Goal: Information Seeking & Learning: Understand process/instructions

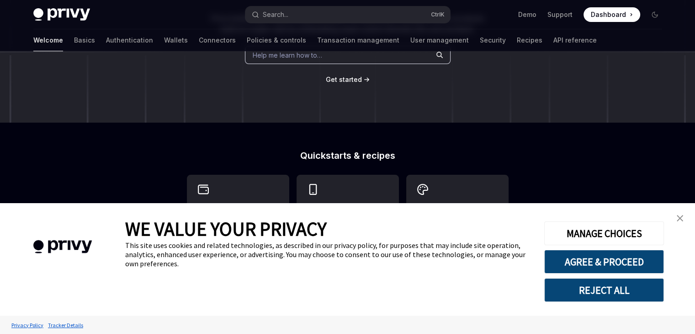
scroll to position [137, 0]
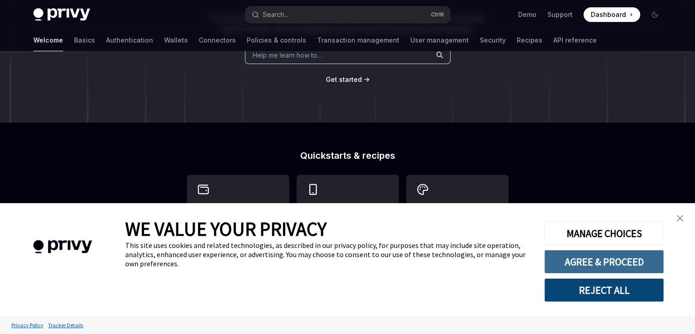
click at [591, 264] on button "AGREE & PROCEED" at bounding box center [604, 262] width 120 height 24
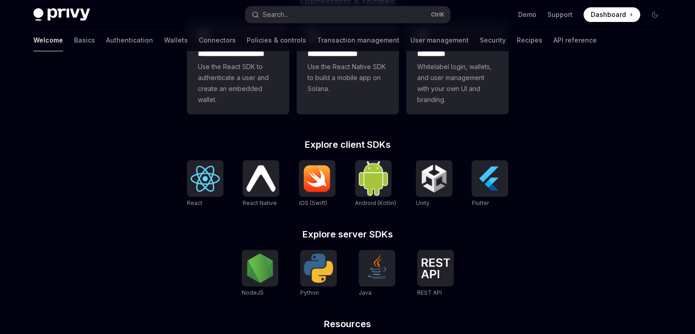
scroll to position [274, 0]
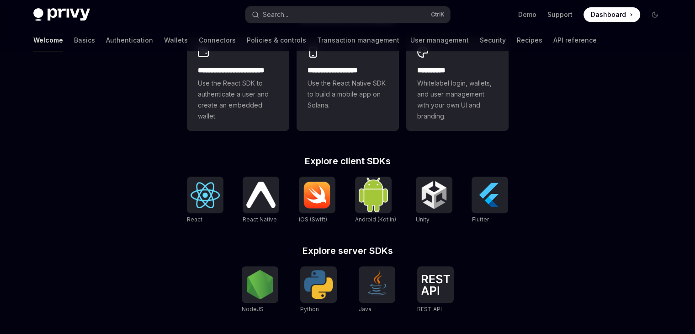
click at [195, 213] on link "React" at bounding box center [205, 200] width 37 height 48
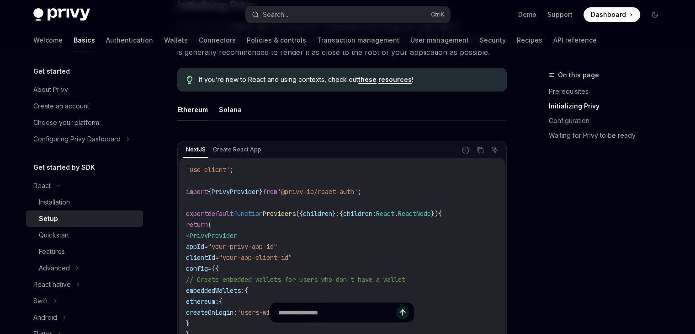
scroll to position [320, 0]
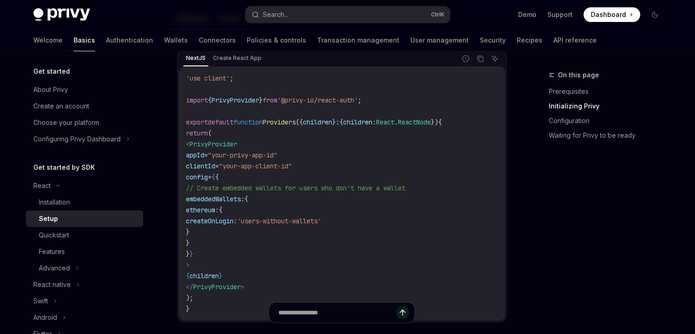
click at [190, 144] on span "<" at bounding box center [188, 144] width 4 height 8
drag, startPoint x: 201, startPoint y: 144, endPoint x: 222, endPoint y: 262, distance: 119.8
click at [222, 262] on code "'use client' ; import { PrivyProvider } from '@privy-io/react-auth' ; export de…" at bounding box center [342, 193] width 312 height 241
copy code "< PrivyProvider appId = "your-privy-app-id" clientId = "your-app-client-id" con…"
